Goal: Transaction & Acquisition: Purchase product/service

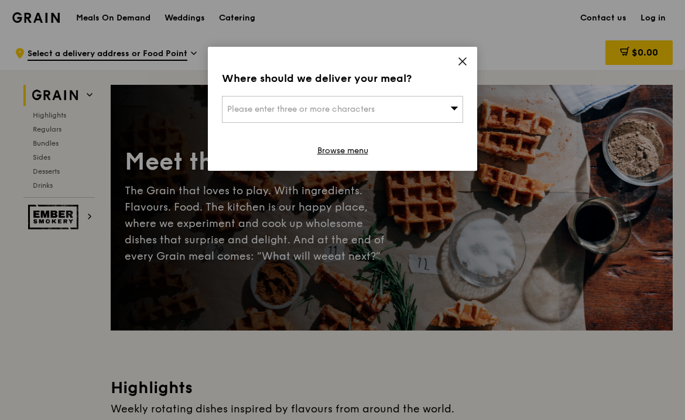
click at [461, 50] on div "Where should we deliver your meal? Please enter three or more characters Browse…" at bounding box center [342, 109] width 269 height 124
click at [459, 63] on icon at bounding box center [462, 61] width 7 height 7
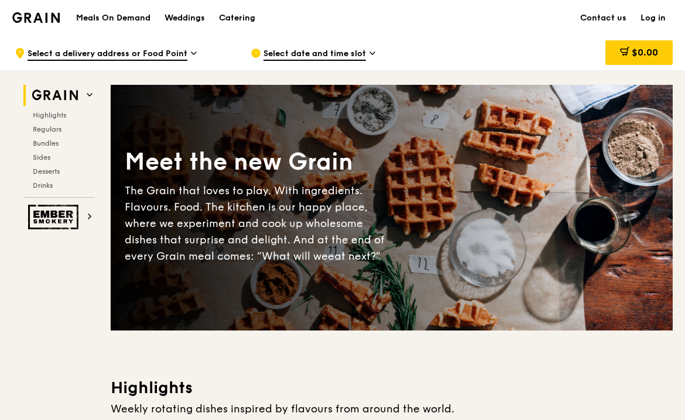
click at [85, 95] on h2 "Grain" at bounding box center [58, 95] width 71 height 21
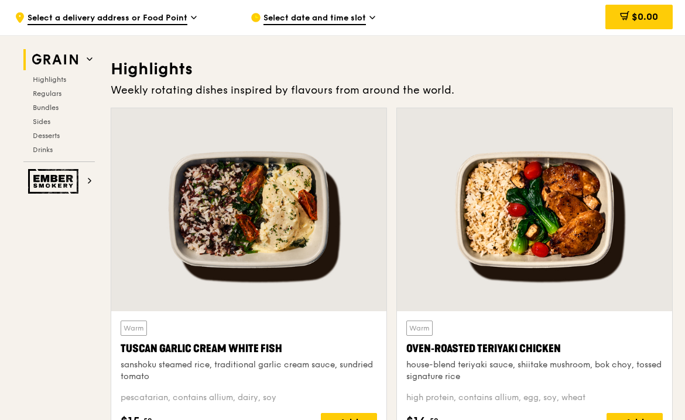
scroll to position [331, 0]
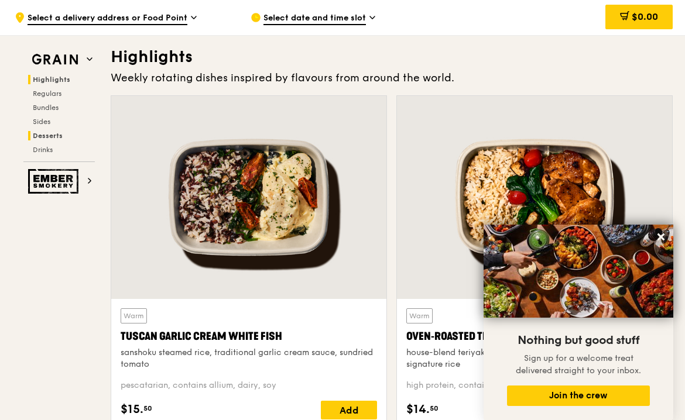
click at [55, 133] on span "Desserts" at bounding box center [48, 136] width 30 height 8
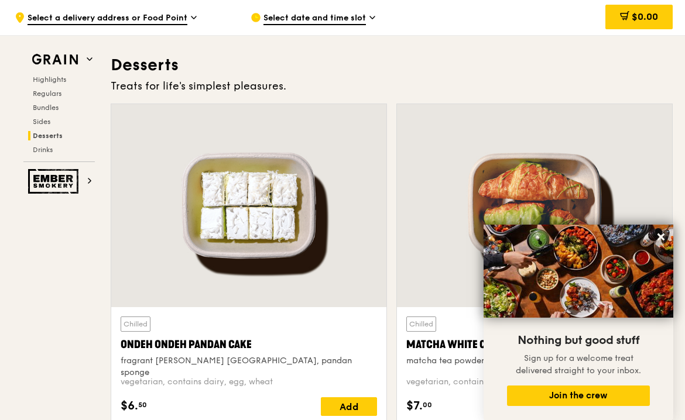
scroll to position [3336, 0]
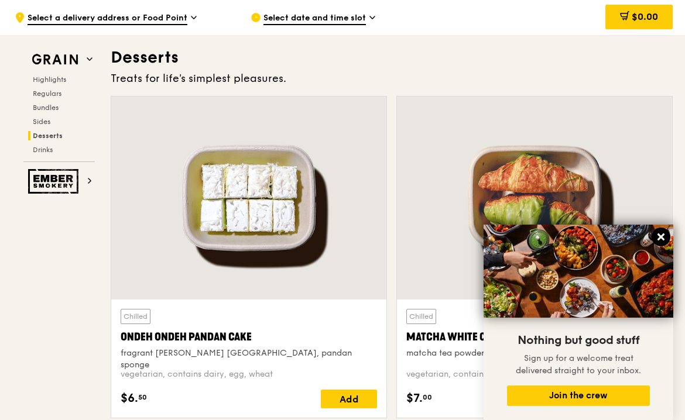
click at [663, 238] on icon at bounding box center [660, 237] width 11 height 11
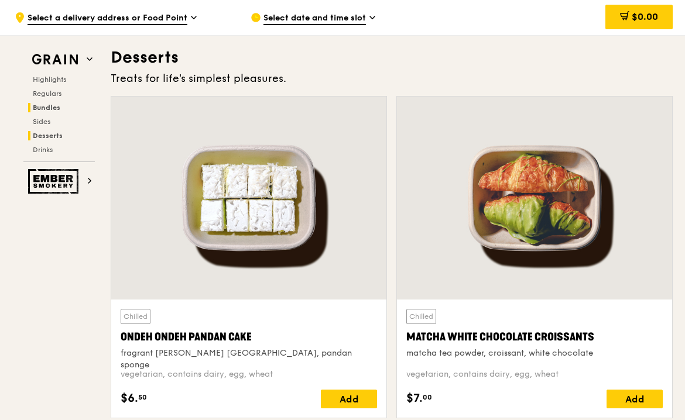
click at [42, 109] on span "Bundles" at bounding box center [46, 108] width 27 height 8
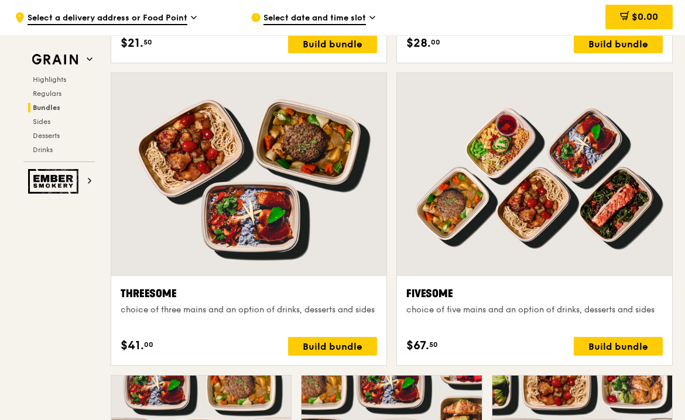
scroll to position [1685, 0]
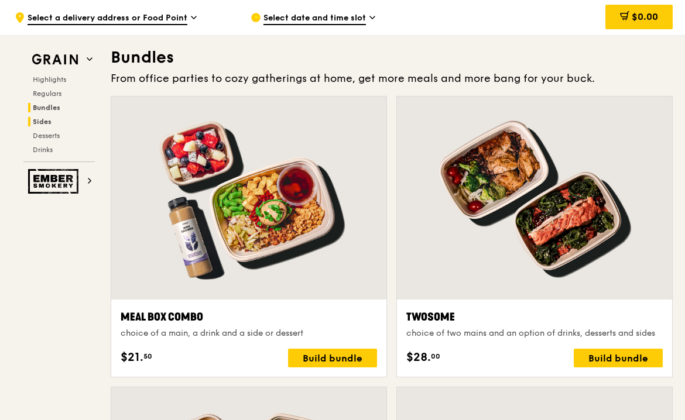
click at [46, 120] on span "Sides" at bounding box center [42, 122] width 19 height 8
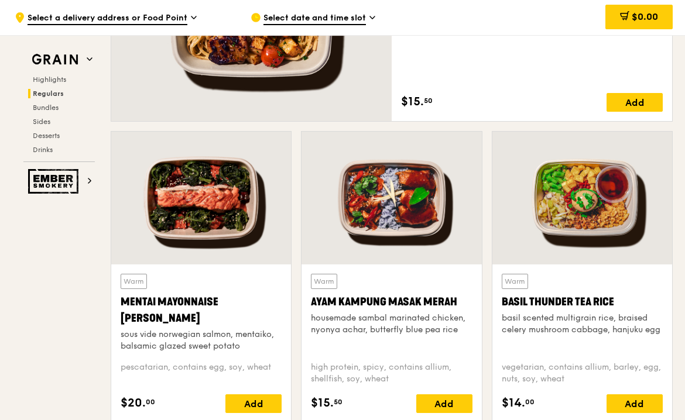
scroll to position [0, 0]
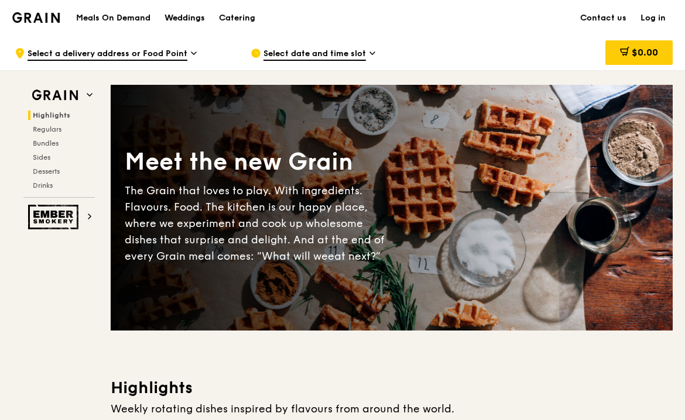
click at [192, 19] on div "Weddings" at bounding box center [184, 18] width 40 height 35
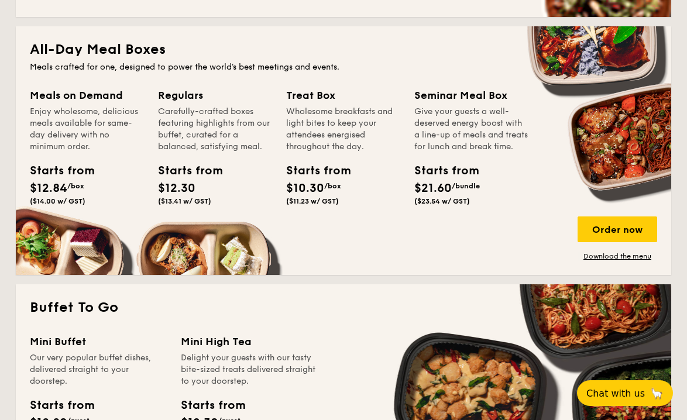
scroll to position [763, 0]
